Goal: Complete application form: Complete application form

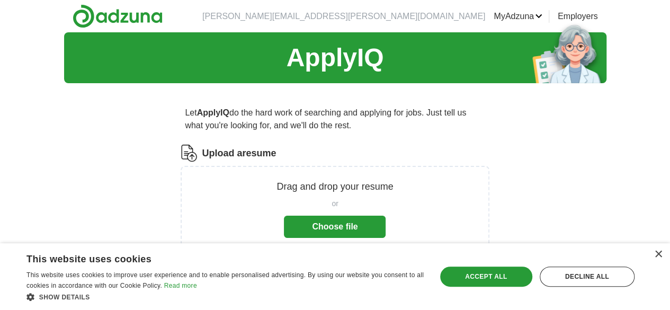
click at [318, 227] on button "Choose file" at bounding box center [335, 227] width 102 height 22
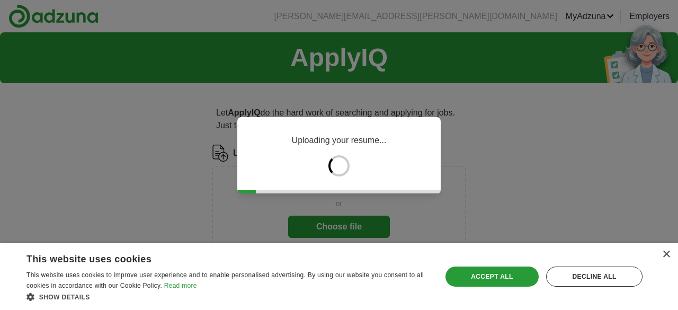
click at [519, 274] on div "Accept all" at bounding box center [491, 276] width 93 height 20
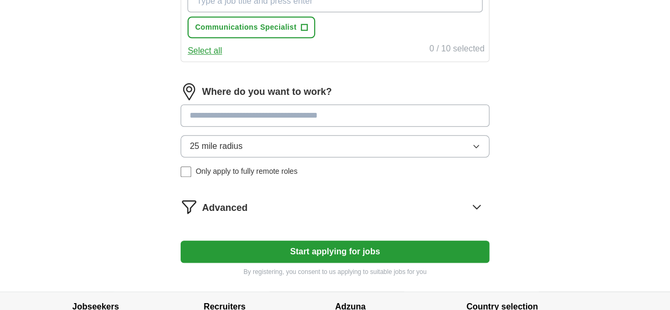
scroll to position [424, 0]
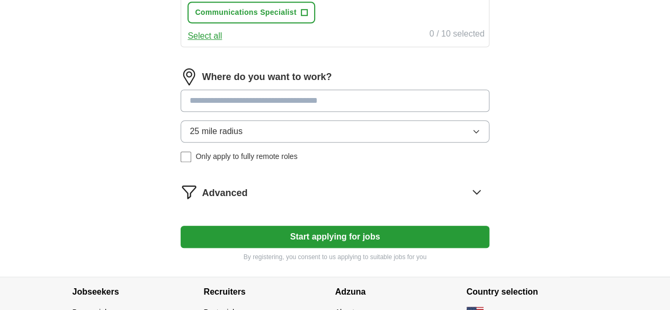
click at [287, 103] on input at bounding box center [335, 101] width 308 height 22
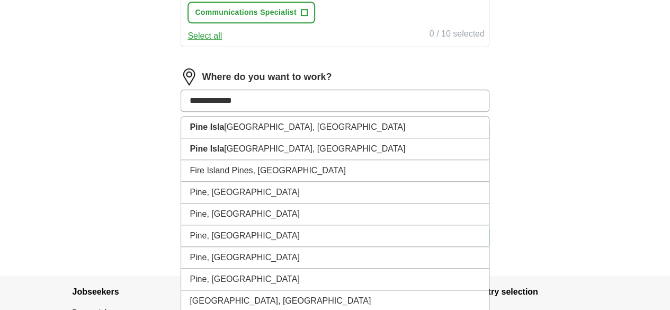
type input "**********"
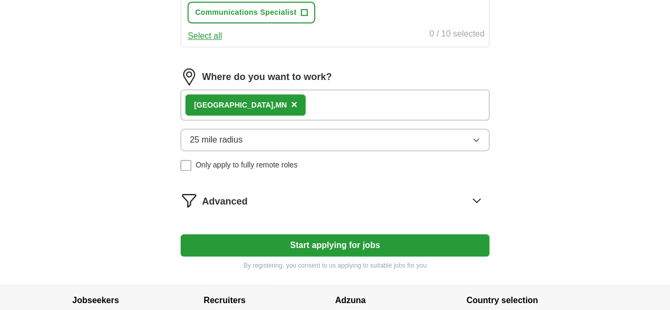
click at [333, 241] on button "Start applying for jobs" at bounding box center [335, 245] width 308 height 22
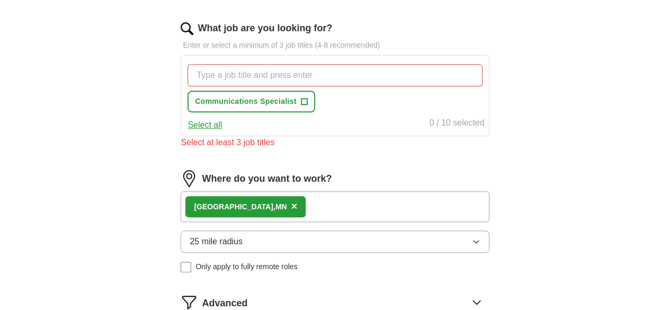
scroll to position [318, 0]
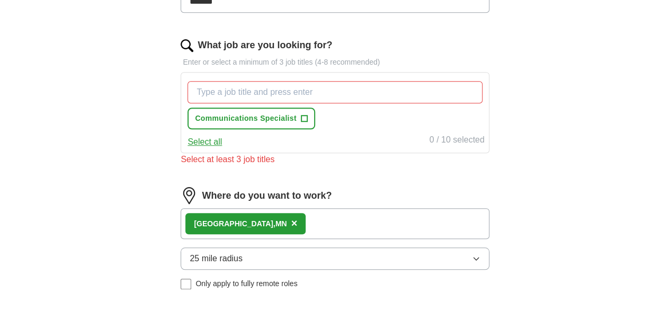
click at [268, 90] on input "What job are you looking for?" at bounding box center [335, 92] width 295 height 22
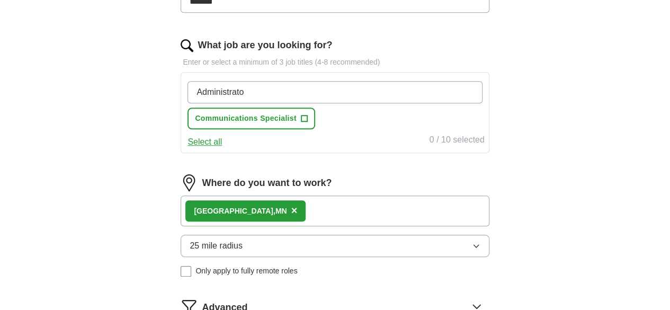
type input "Administrator"
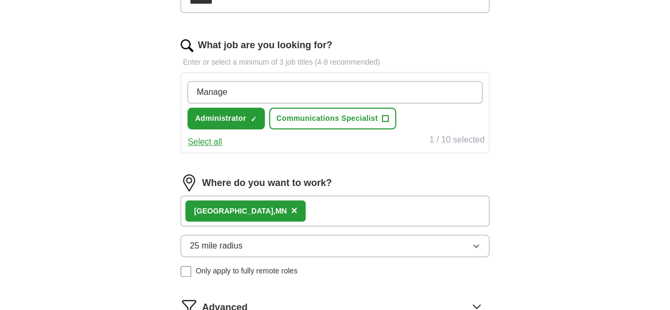
type input "Manager"
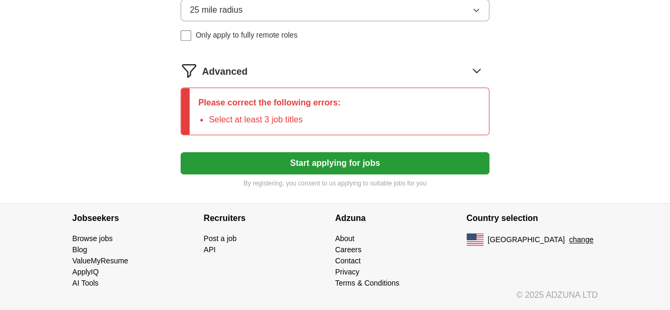
scroll to position [588, 0]
click at [341, 117] on li "Select at least 3 job titles" at bounding box center [275, 119] width 132 height 13
click at [473, 73] on icon at bounding box center [476, 71] width 7 height 4
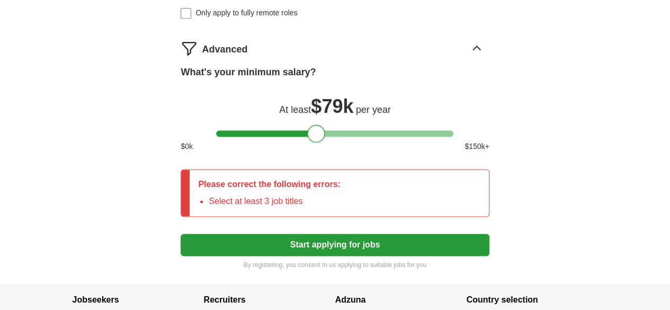
click at [315, 137] on div at bounding box center [334, 133] width 237 height 6
drag, startPoint x: 315, startPoint y: 156, endPoint x: 262, endPoint y: 151, distance: 53.7
click at [262, 142] on div at bounding box center [263, 133] width 18 height 18
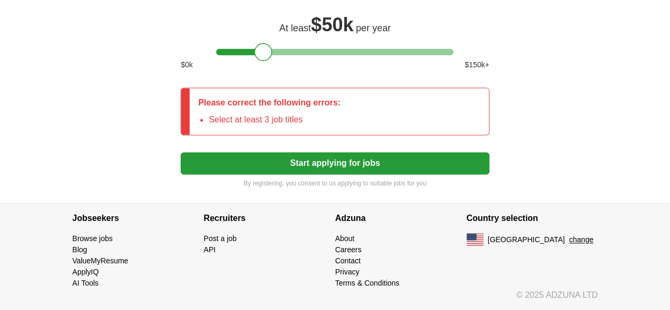
scroll to position [692, 0]
click at [343, 165] on button "Start applying for jobs" at bounding box center [335, 163] width 308 height 22
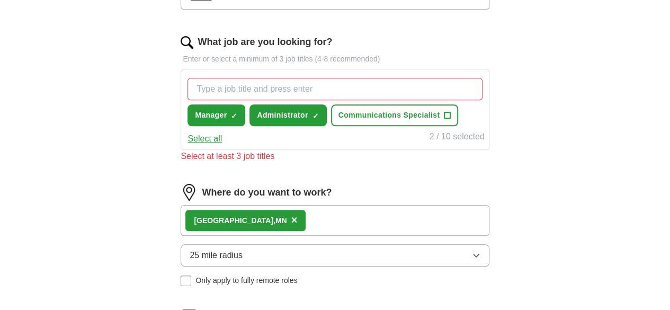
scroll to position [269, 0]
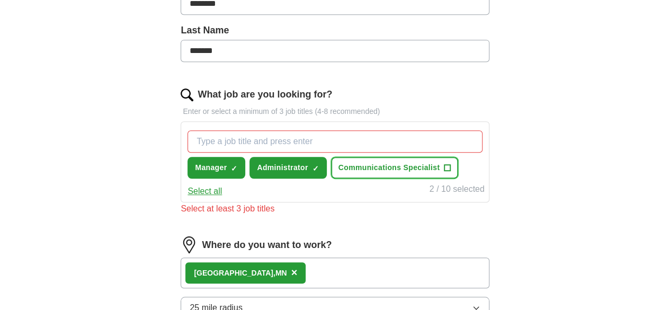
click at [338, 173] on span "Communications Specialist" at bounding box center [389, 167] width 102 height 11
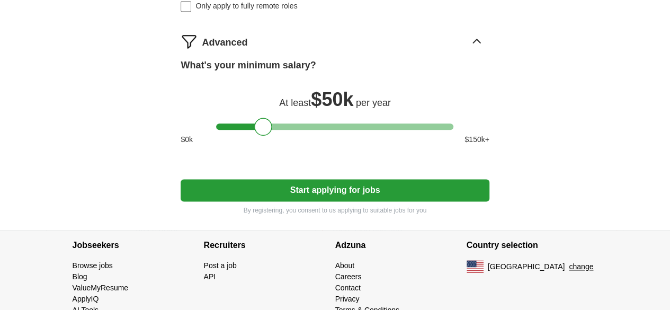
scroll to position [632, 0]
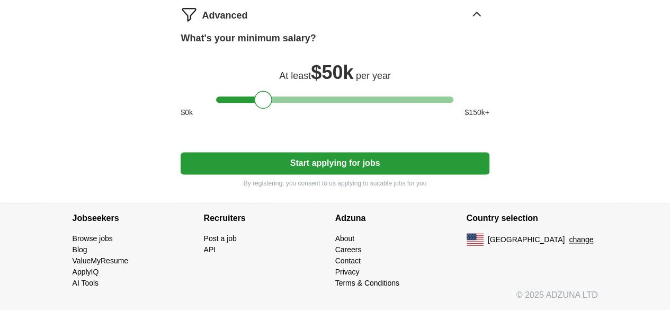
click at [350, 161] on button "Start applying for jobs" at bounding box center [335, 163] width 308 height 22
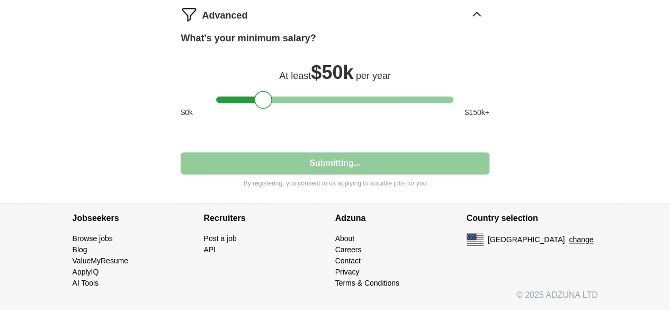
select select "**"
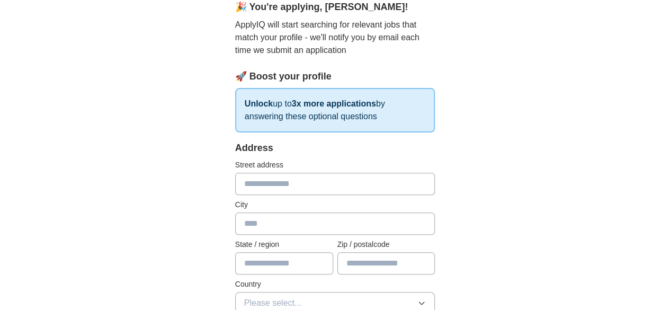
scroll to position [106, 0]
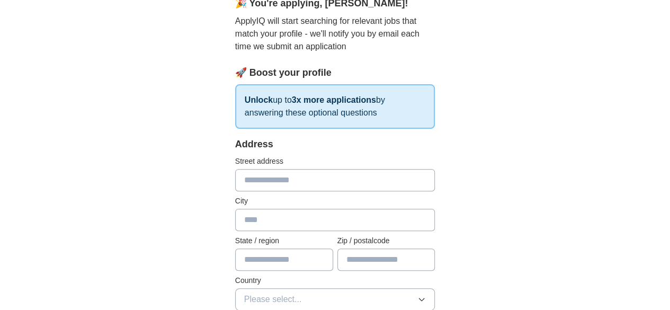
click at [314, 177] on input "text" at bounding box center [335, 180] width 200 height 22
type input "**********"
type input "**"
type input "*****"
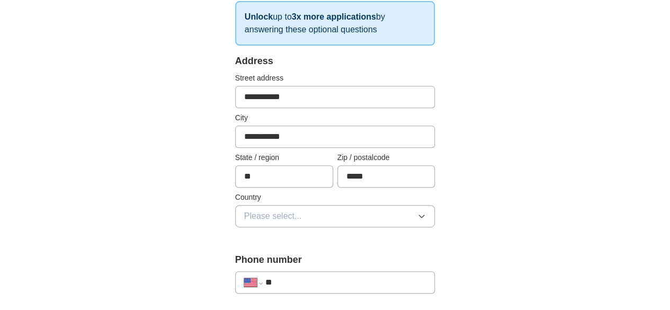
scroll to position [265, 0]
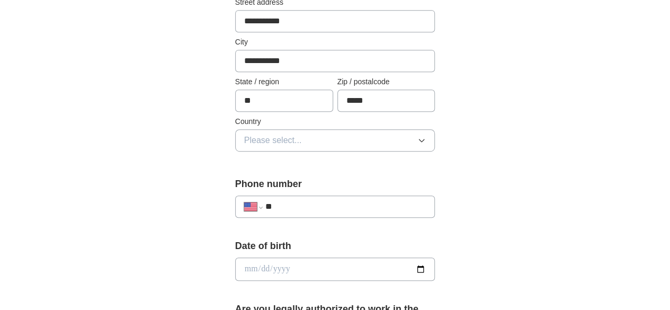
click at [272, 141] on span "Please select..." at bounding box center [273, 140] width 58 height 13
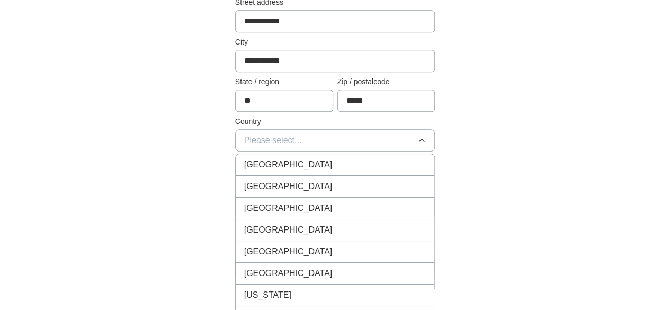
click at [263, 186] on span "[GEOGRAPHIC_DATA]" at bounding box center [288, 186] width 88 height 13
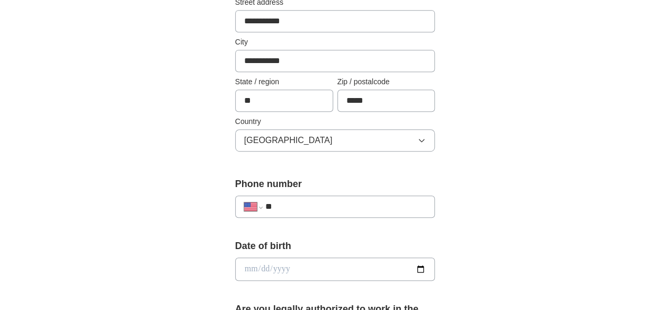
click at [270, 206] on input "**" at bounding box center [345, 206] width 161 height 13
type input "**********"
click at [505, 213] on div "**********" at bounding box center [335, 255] width 542 height 977
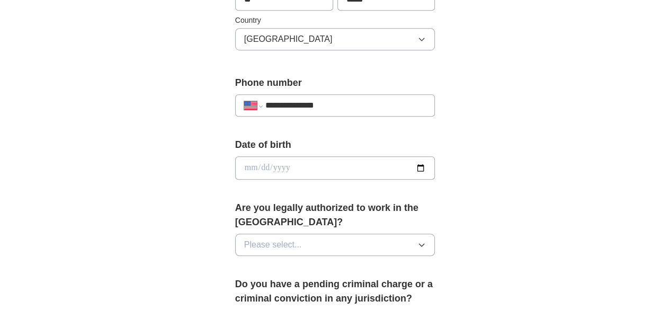
scroll to position [371, 0]
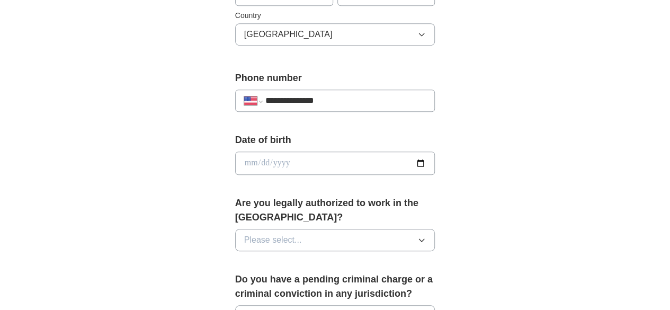
click at [280, 160] on input "date" at bounding box center [335, 162] width 200 height 23
type input "**********"
click at [547, 158] on div "**********" at bounding box center [335, 150] width 542 height 977
click at [369, 229] on button "Please select..." at bounding box center [335, 240] width 200 height 22
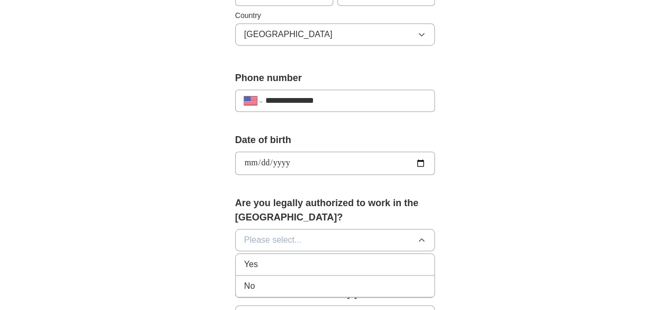
click at [264, 258] on div "Yes" at bounding box center [335, 264] width 182 height 13
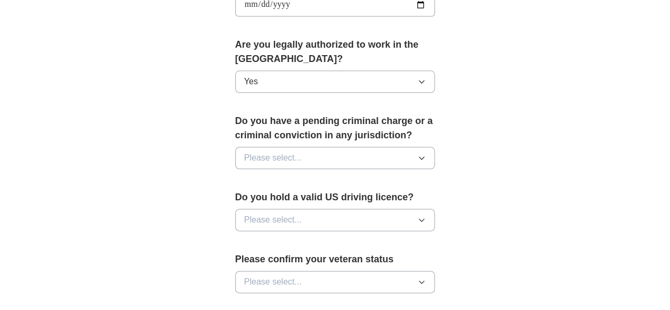
scroll to position [530, 0]
click at [364, 146] on button "Please select..." at bounding box center [335, 157] width 200 height 22
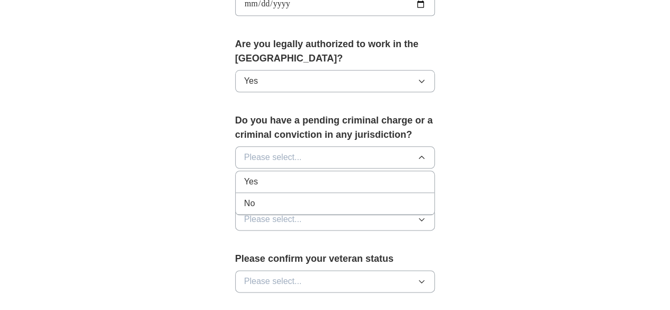
click at [265, 197] on div "No" at bounding box center [335, 203] width 182 height 13
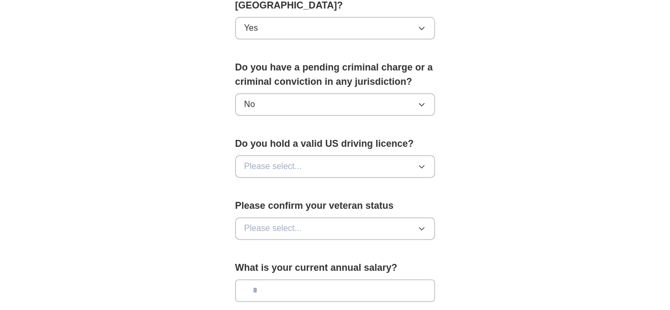
click at [363, 155] on button "Please select..." at bounding box center [335, 166] width 200 height 22
click at [263, 180] on li "Yes" at bounding box center [335, 191] width 199 height 22
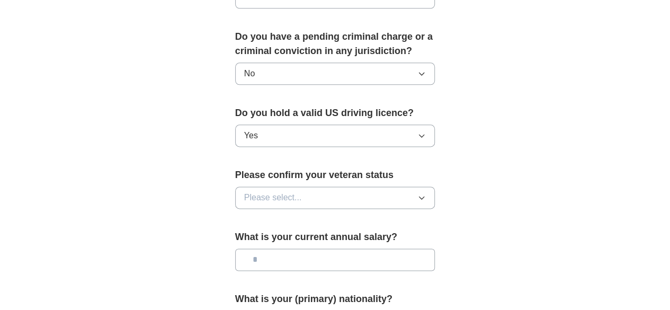
scroll to position [636, 0]
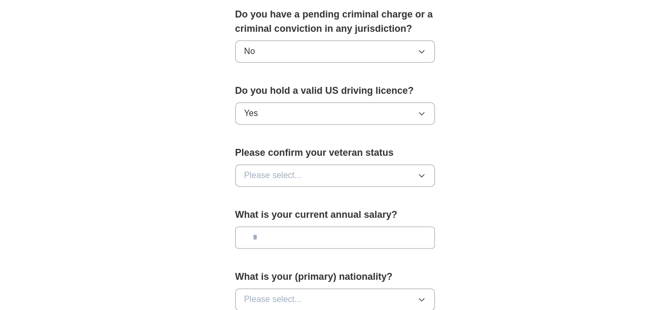
click at [372, 164] on button "Please select..." at bounding box center [335, 175] width 200 height 22
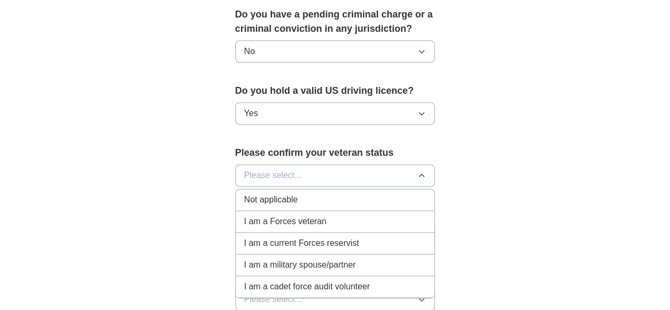
click at [295, 193] on div "Not applicable" at bounding box center [335, 199] width 182 height 13
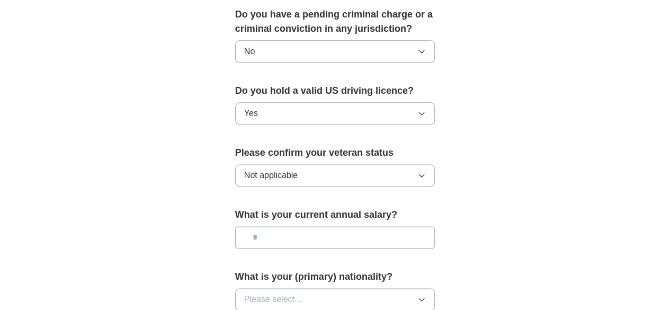
click at [341, 226] on input "text" at bounding box center [335, 237] width 200 height 22
drag, startPoint x: 289, startPoint y: 215, endPoint x: 114, endPoint y: 214, distance: 174.3
type input "*******"
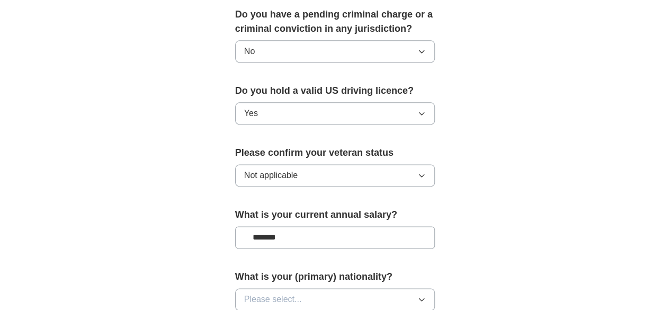
drag, startPoint x: 493, startPoint y: 192, endPoint x: 486, endPoint y: 193, distance: 7.0
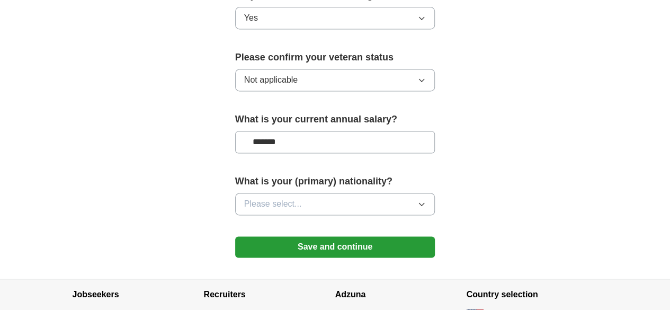
scroll to position [742, 0]
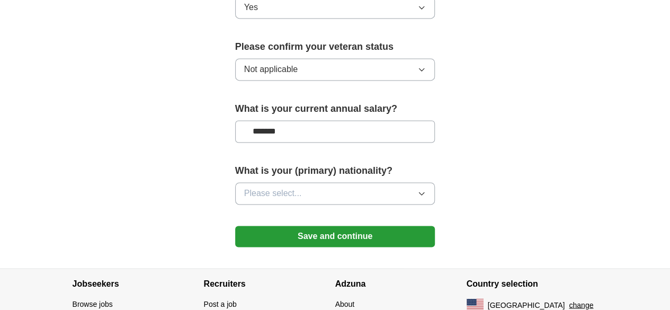
click at [388, 182] on button "Please select..." at bounding box center [335, 193] width 200 height 22
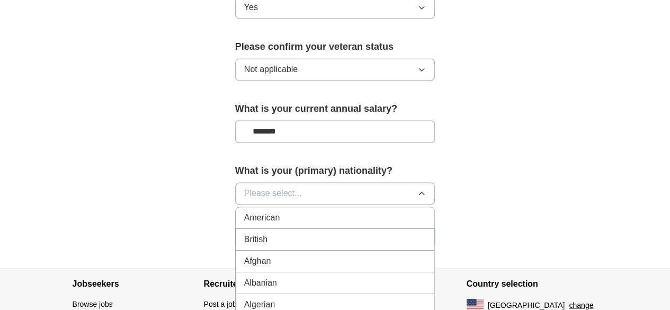
click at [271, 211] on div "American" at bounding box center [335, 217] width 182 height 13
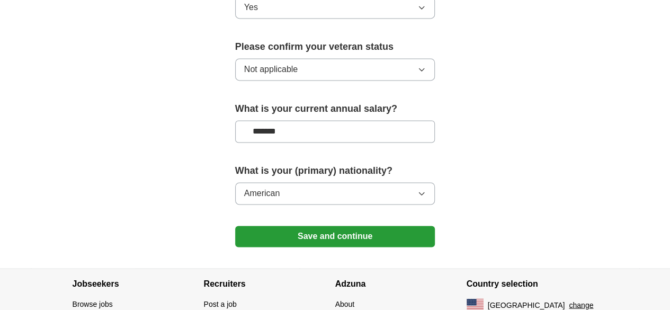
click at [374, 226] on button "Save and continue" at bounding box center [335, 236] width 200 height 21
